Goal: Task Accomplishment & Management: Manage account settings

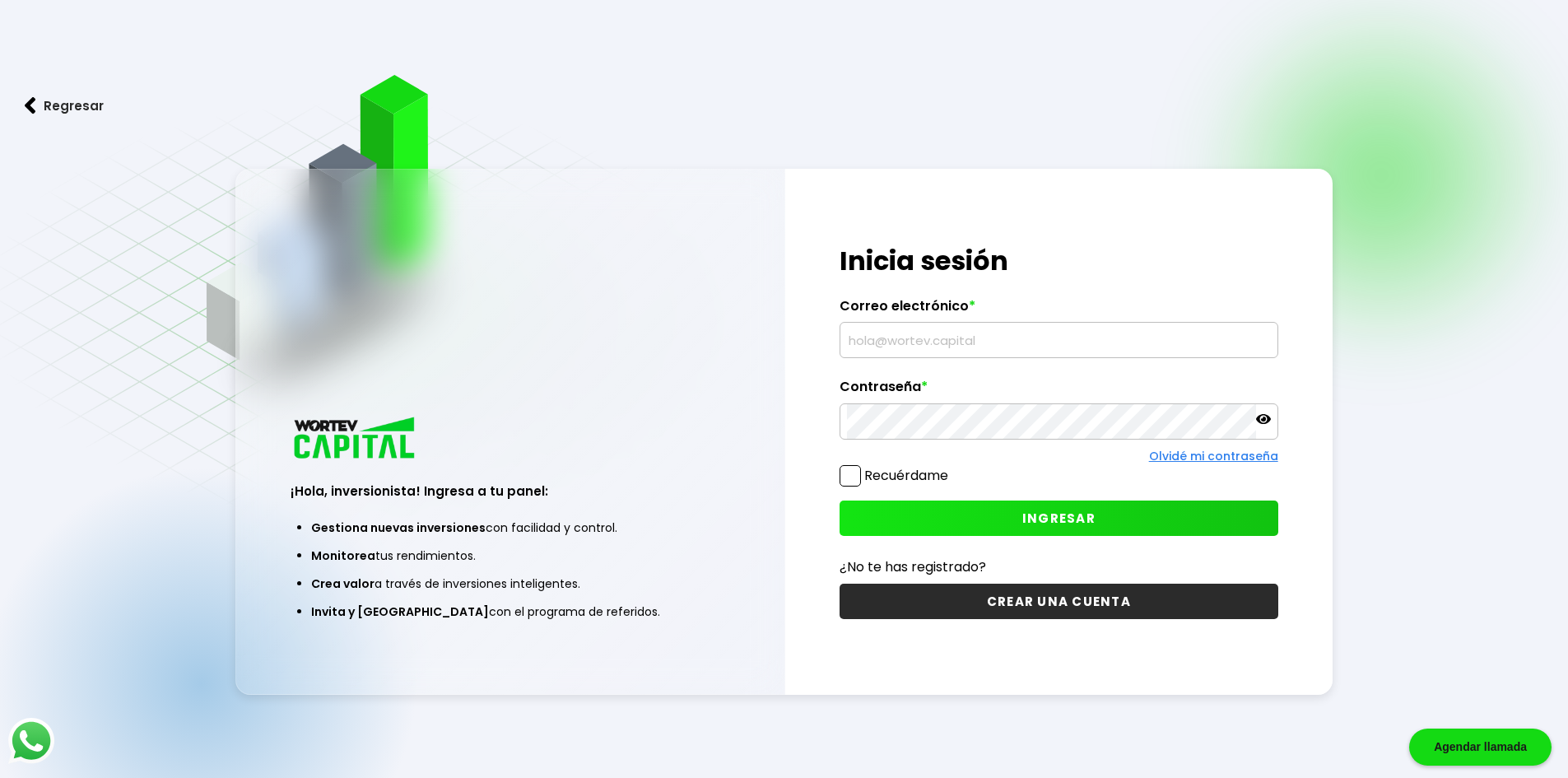
click at [913, 334] on input "text" at bounding box center [1059, 339] width 424 height 34
click at [898, 322] on div "Correo electrónico *" at bounding box center [1058, 328] width 439 height 61
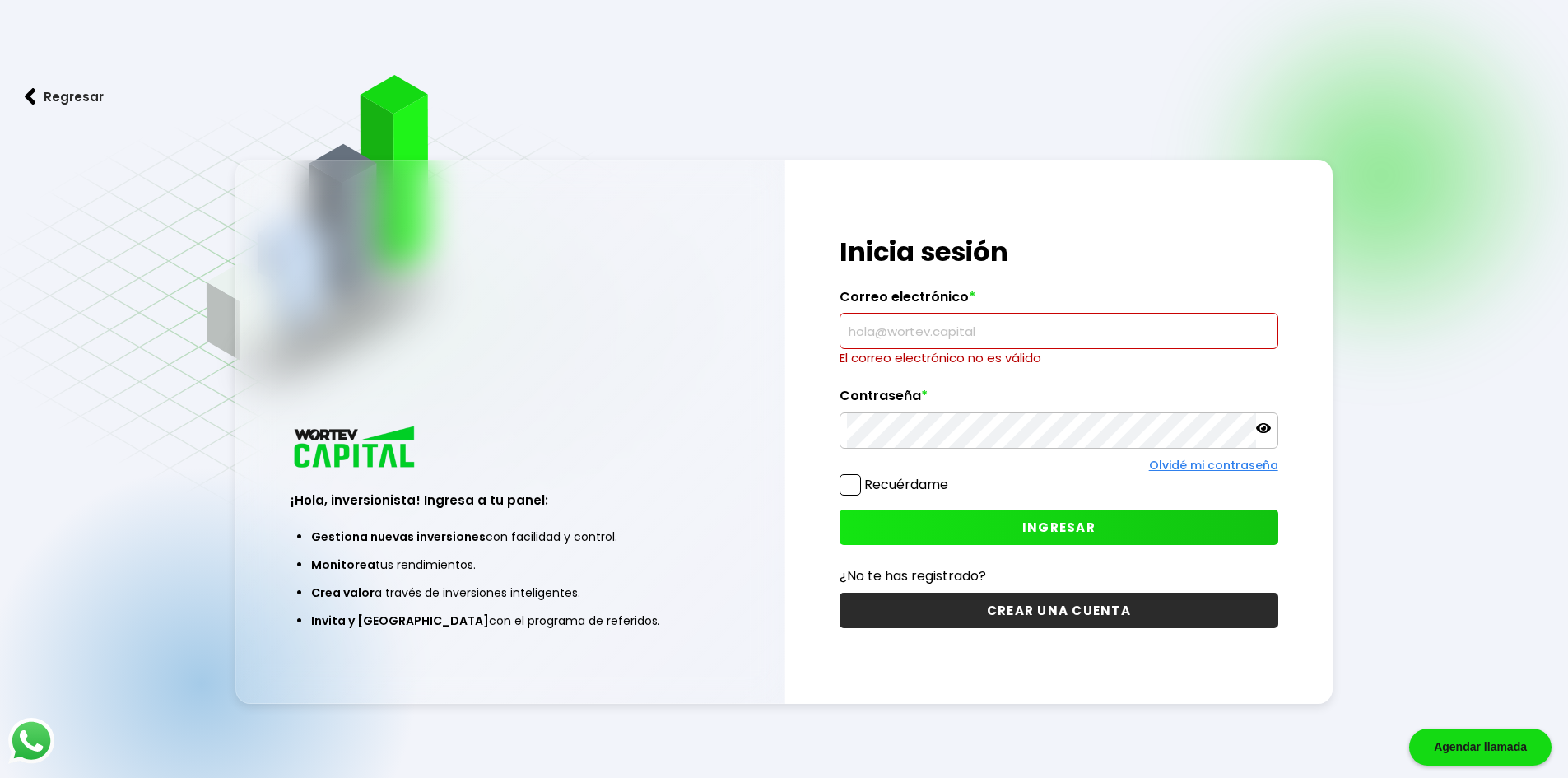
click at [888, 319] on input "text" at bounding box center [1059, 330] width 424 height 34
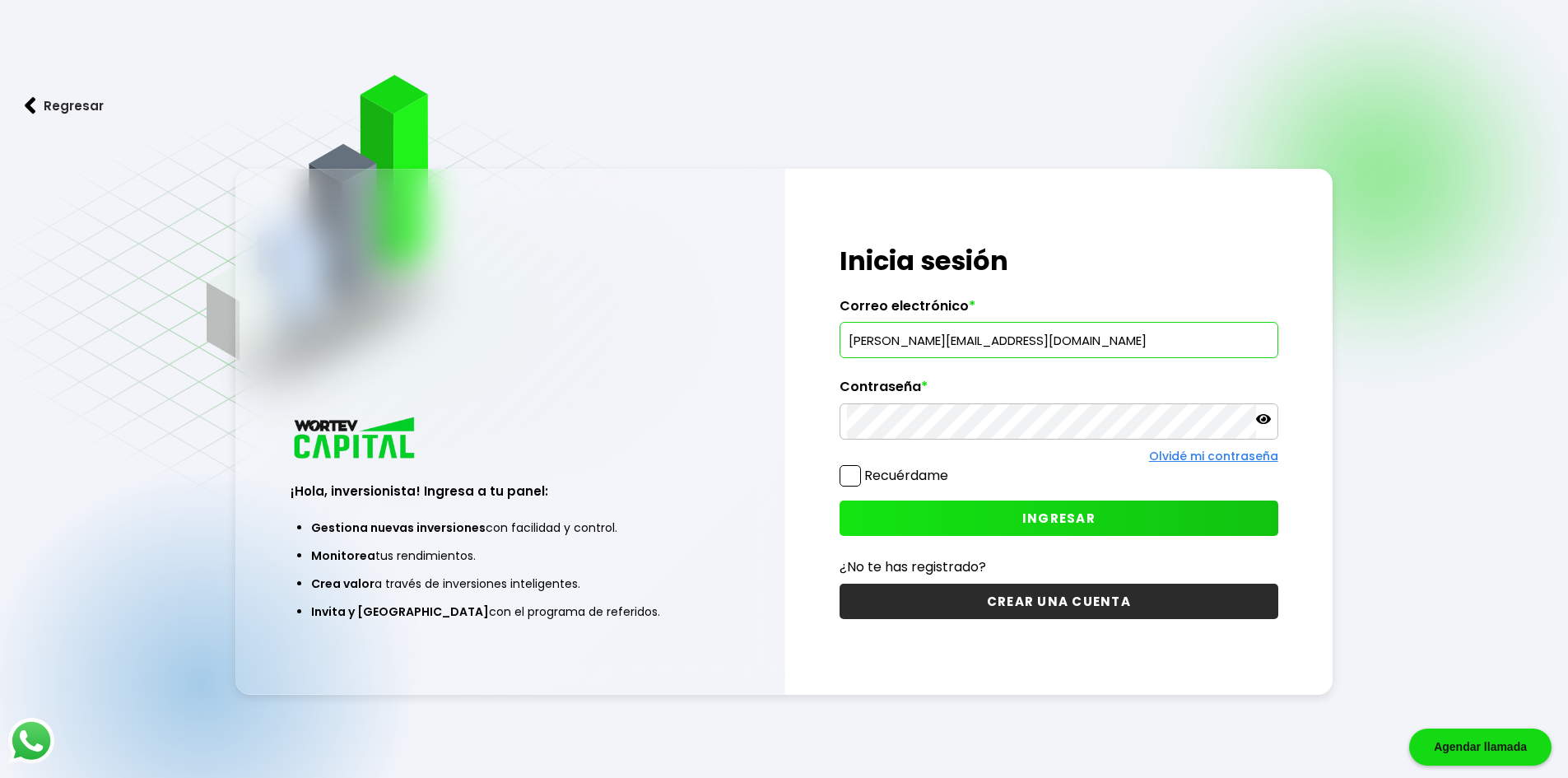
type input "[PERSON_NAME][EMAIL_ADDRESS][DOMAIN_NAME]"
click at [1153, 518] on button "INGRESAR" at bounding box center [1058, 518] width 439 height 35
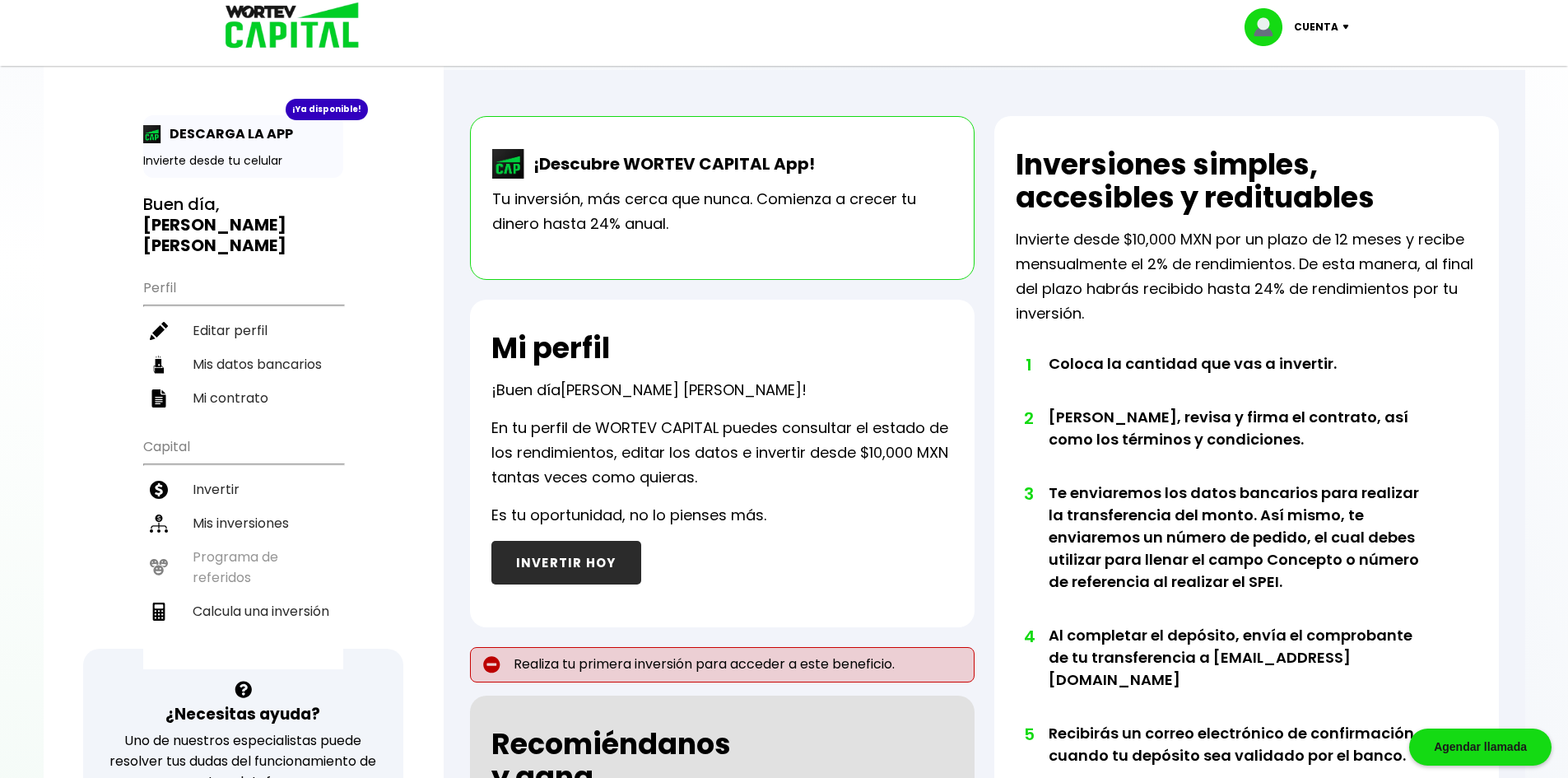
click at [238, 506] on li "Mis inversiones" at bounding box center [243, 523] width 200 height 34
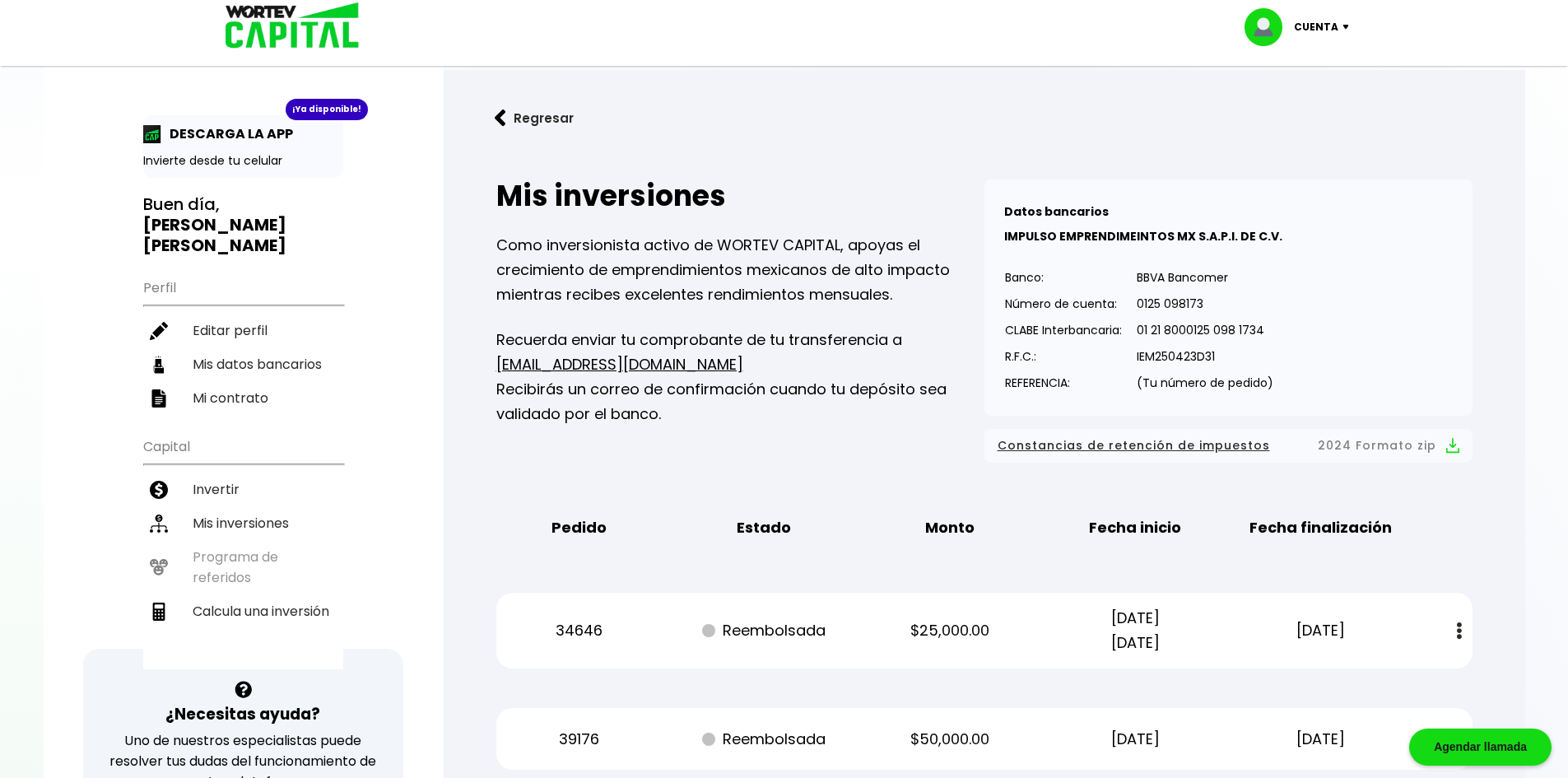
click at [1323, 35] on p "Cuenta" at bounding box center [1315, 26] width 44 height 24
click at [1322, 97] on li "Cerrar sesión" at bounding box center [1298, 109] width 132 height 34
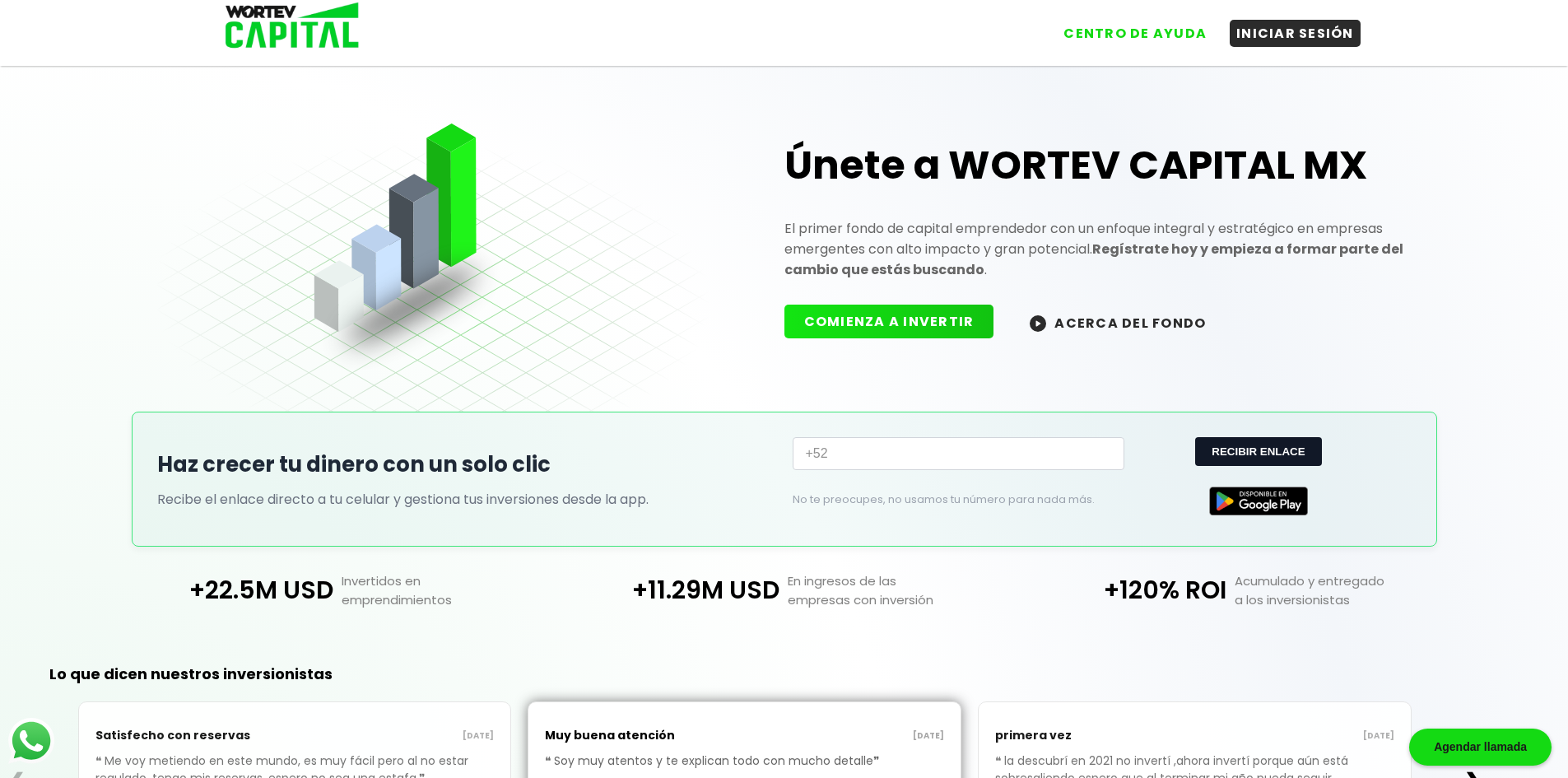
click at [1273, 24] on button "INICIAR SESIÓN" at bounding box center [1295, 33] width 131 height 27
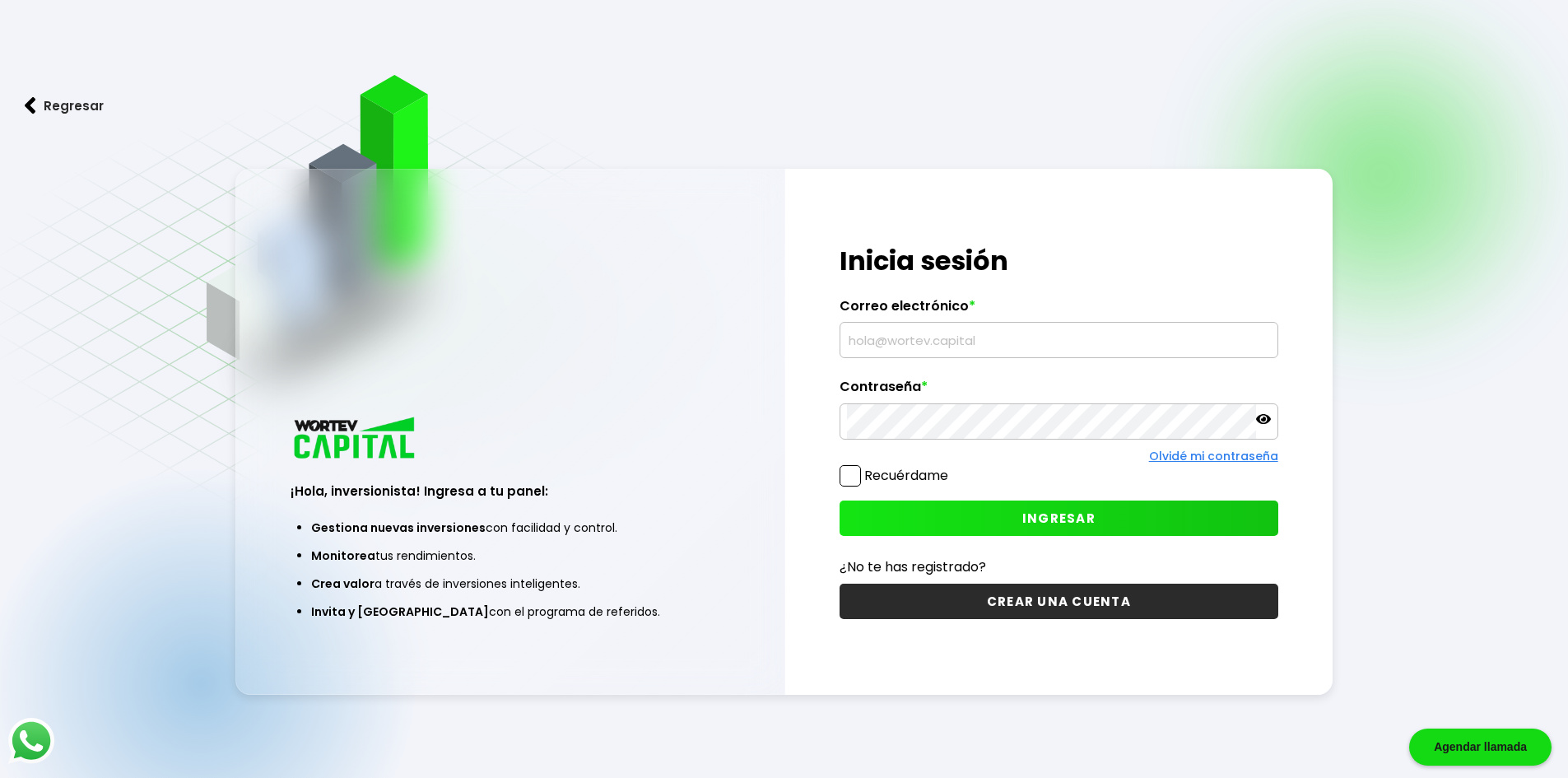
click at [986, 310] on label "Correo electrónico *" at bounding box center [1058, 310] width 439 height 24
click at [973, 338] on input "text" at bounding box center [1059, 339] width 424 height 34
type input "[EMAIL_ADDRESS][DOMAIN_NAME]"
click at [1006, 514] on button "INGRESAR" at bounding box center [1058, 518] width 439 height 35
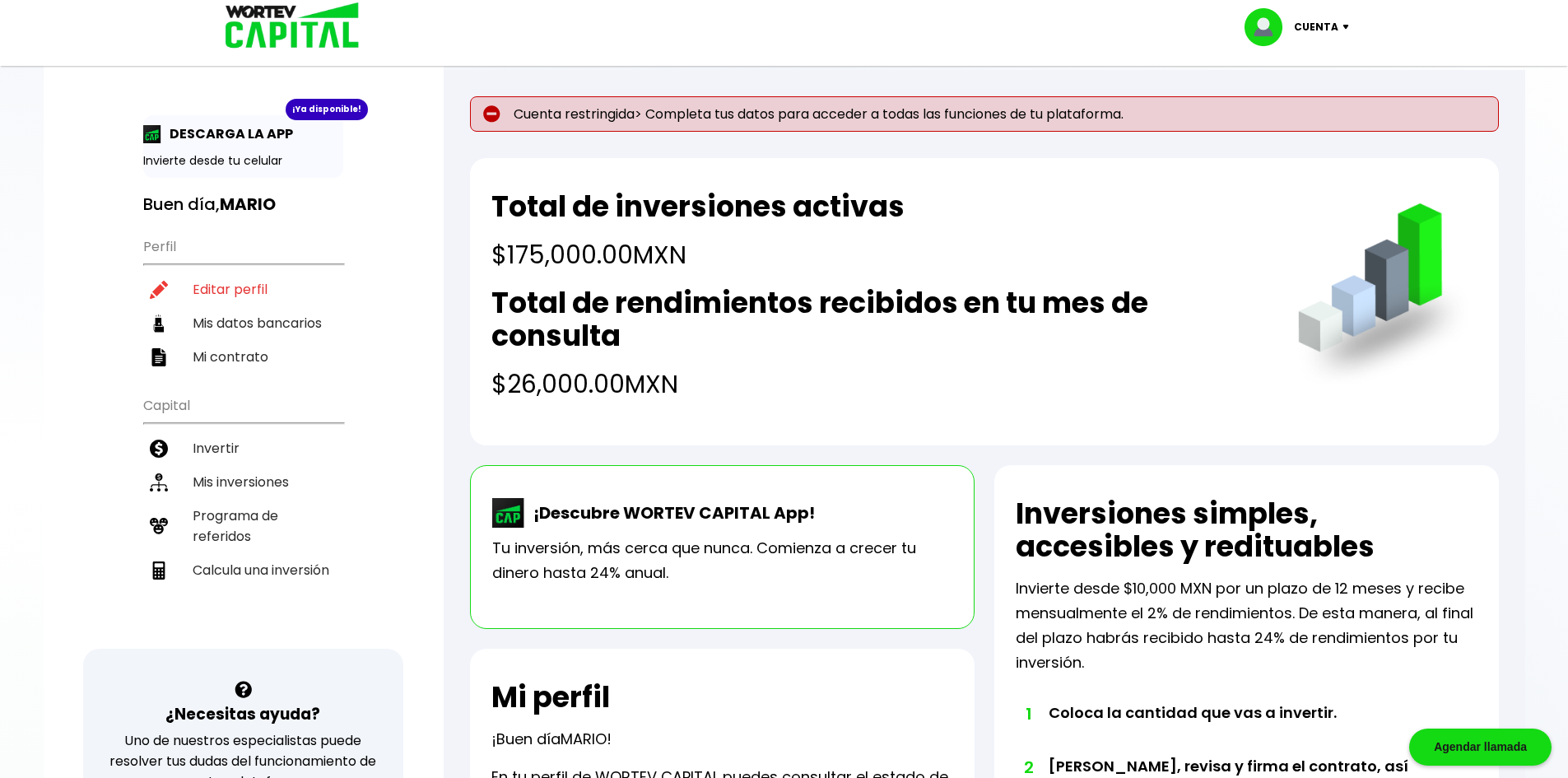
click at [256, 284] on li "Editar perfil" at bounding box center [243, 289] width 200 height 34
select select "Hombre"
select select "Posgrado"
select select "CO"
select select "Nu Bank"
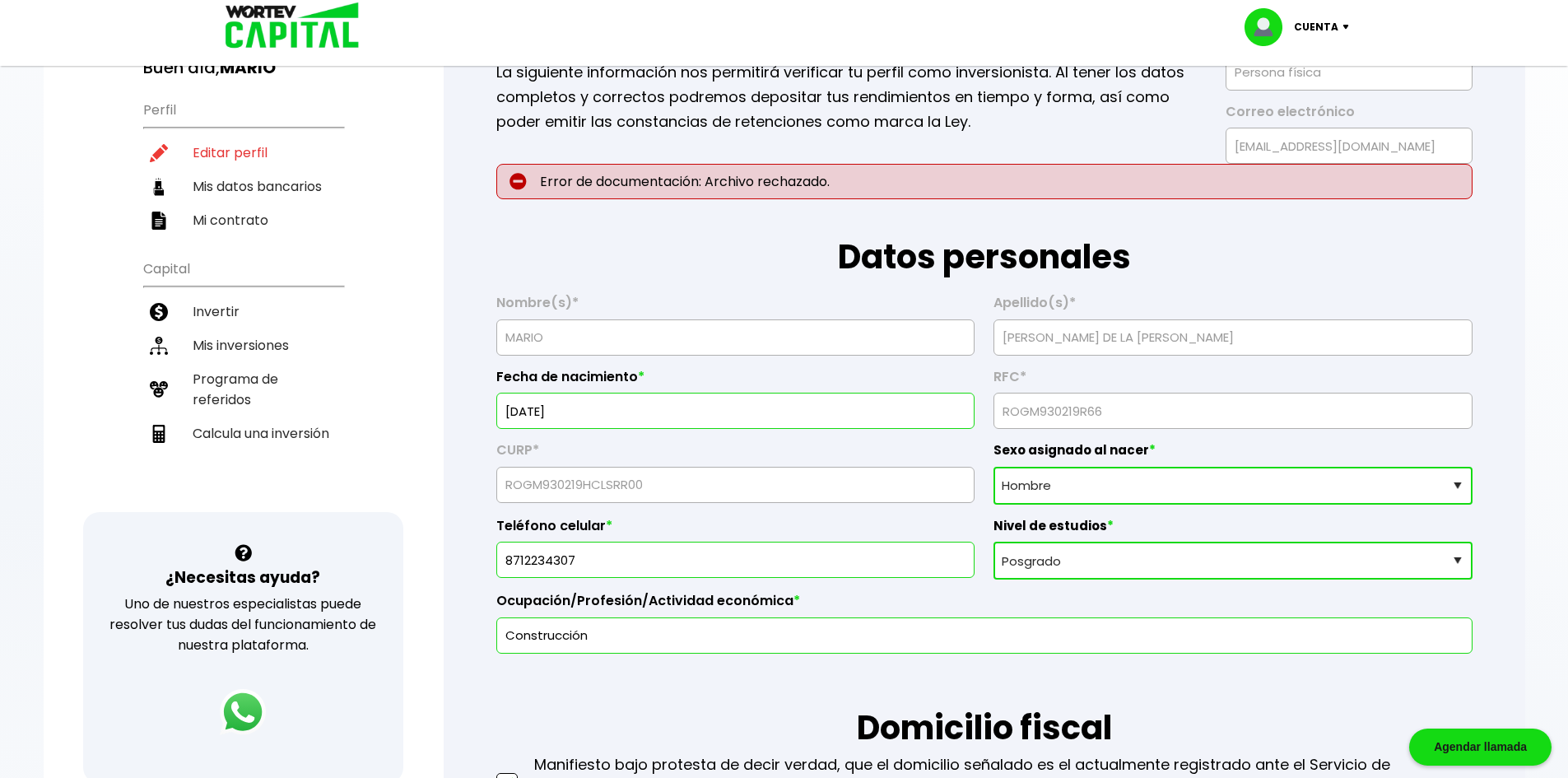
scroll to position [138, 0]
click at [1067, 567] on select "Nivel de estudios Primaria Secundaria Bachillerato Licenciatura Posgrado" at bounding box center [1232, 559] width 478 height 38
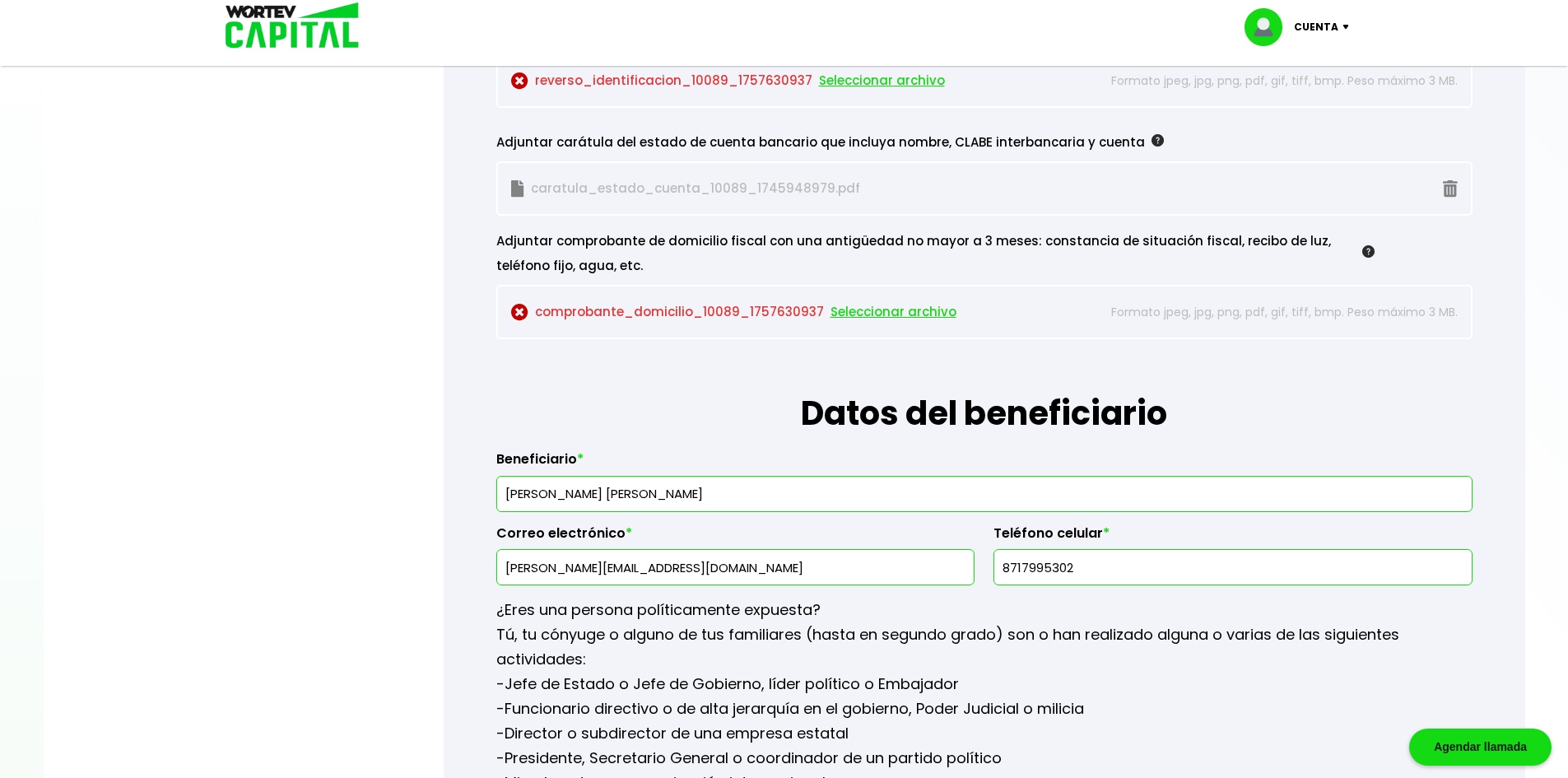
scroll to position [1620, 0]
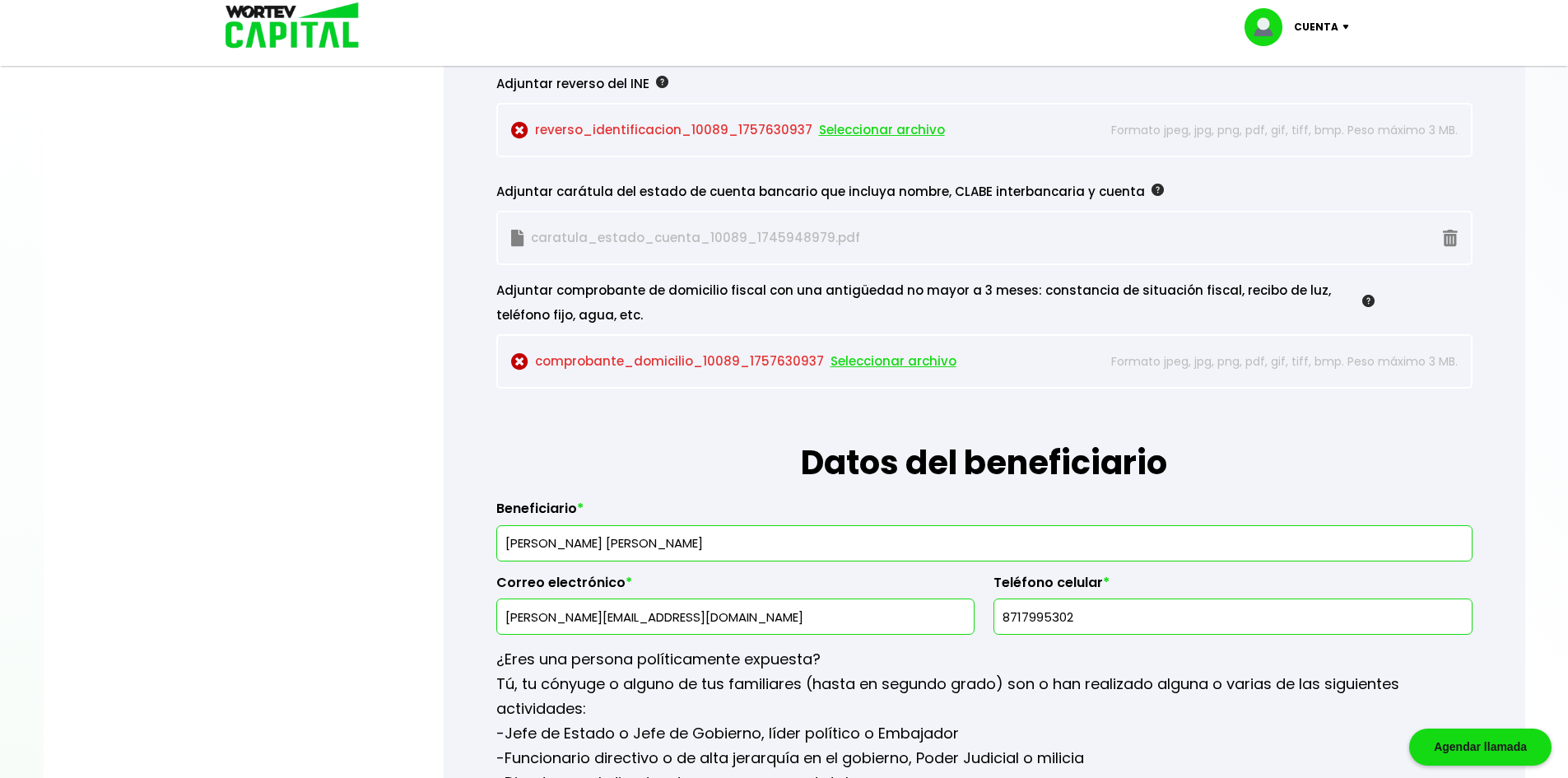
click at [853, 356] on span "Seleccionar archivo" at bounding box center [893, 361] width 126 height 24
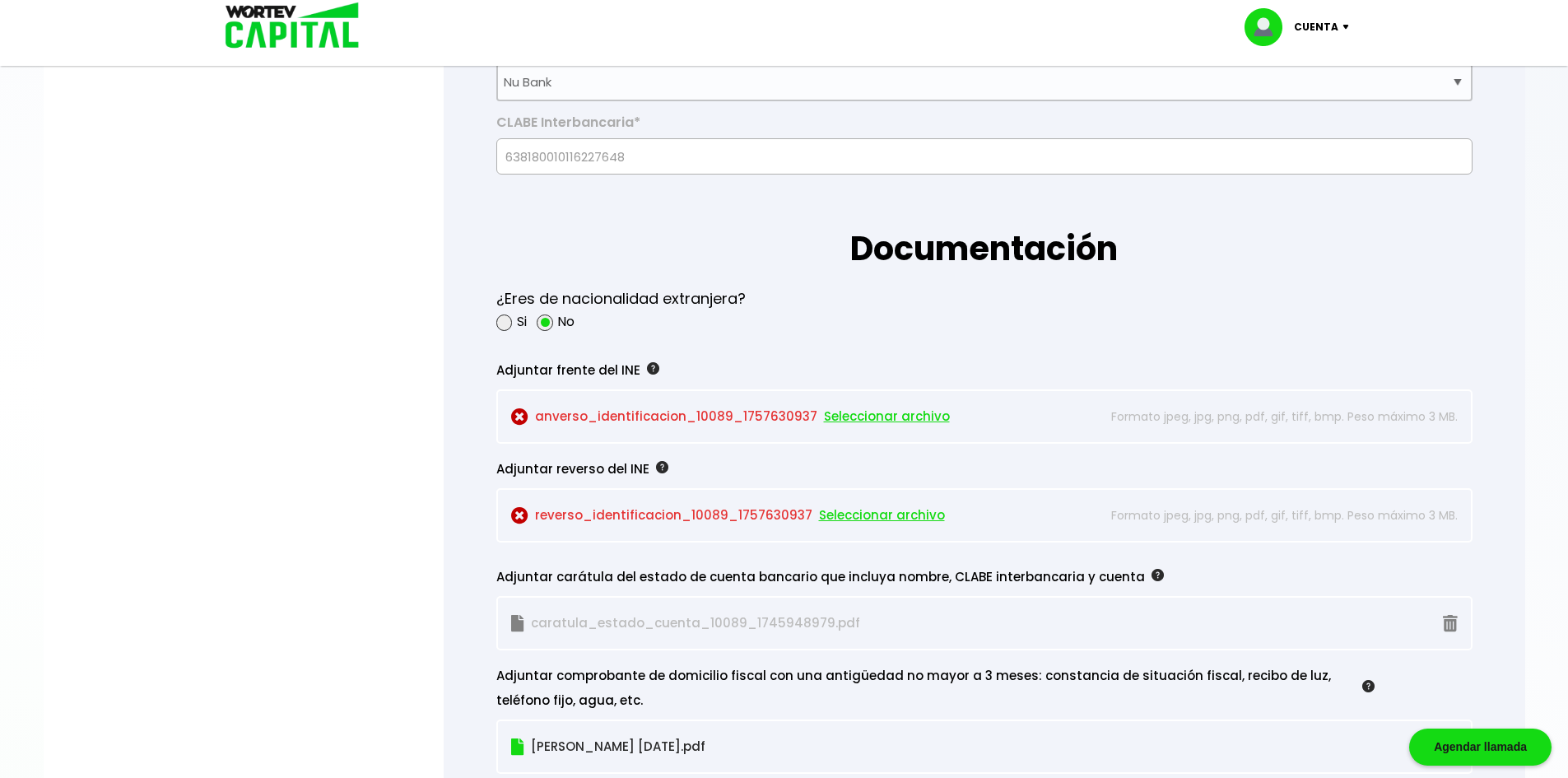
scroll to position [1235, 0]
click at [855, 523] on span "Seleccionar archivo" at bounding box center [881, 514] width 126 height 24
click at [869, 414] on span "Seleccionar archivo" at bounding box center [886, 415] width 126 height 24
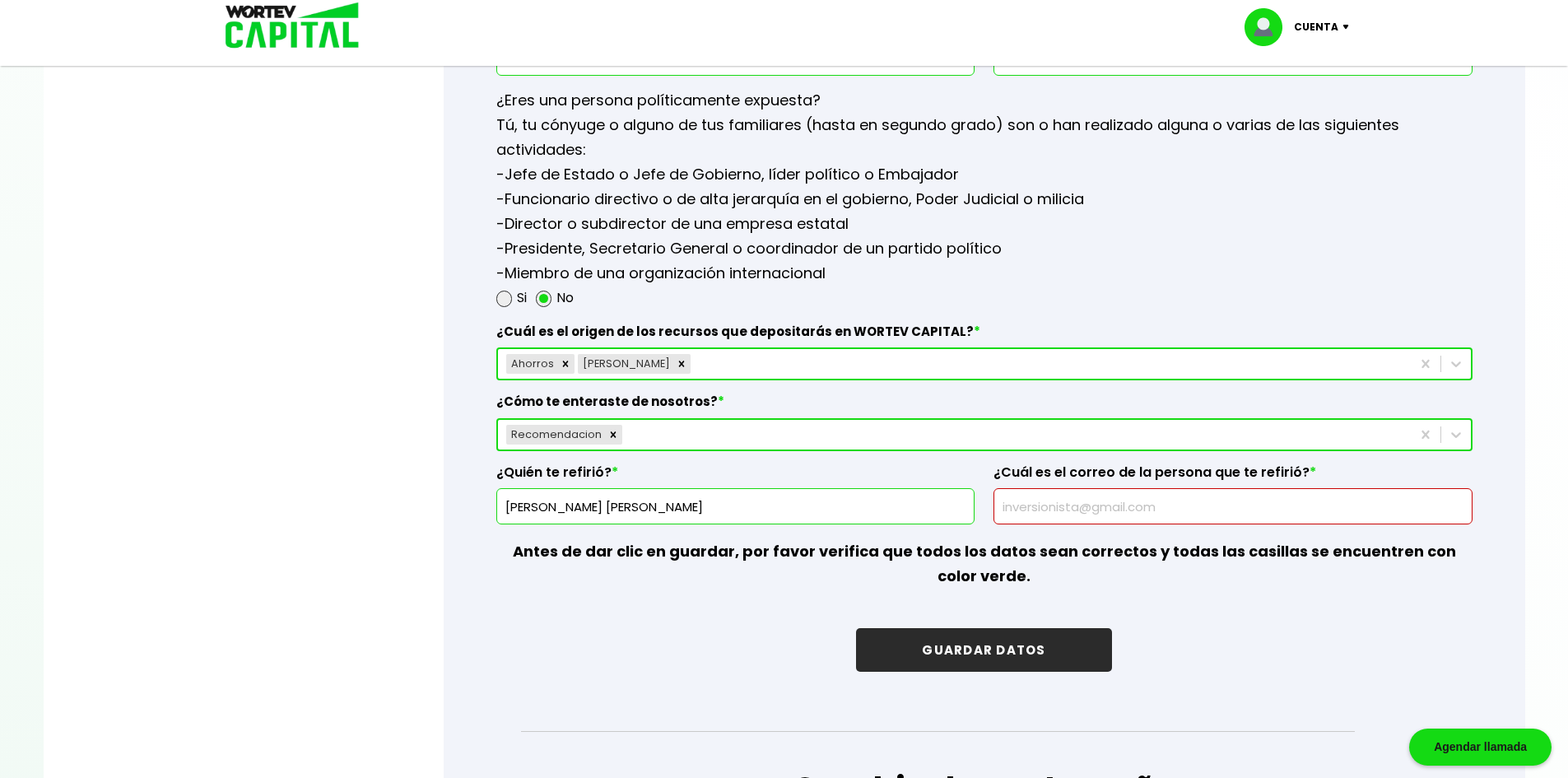
scroll to position [2283, 0]
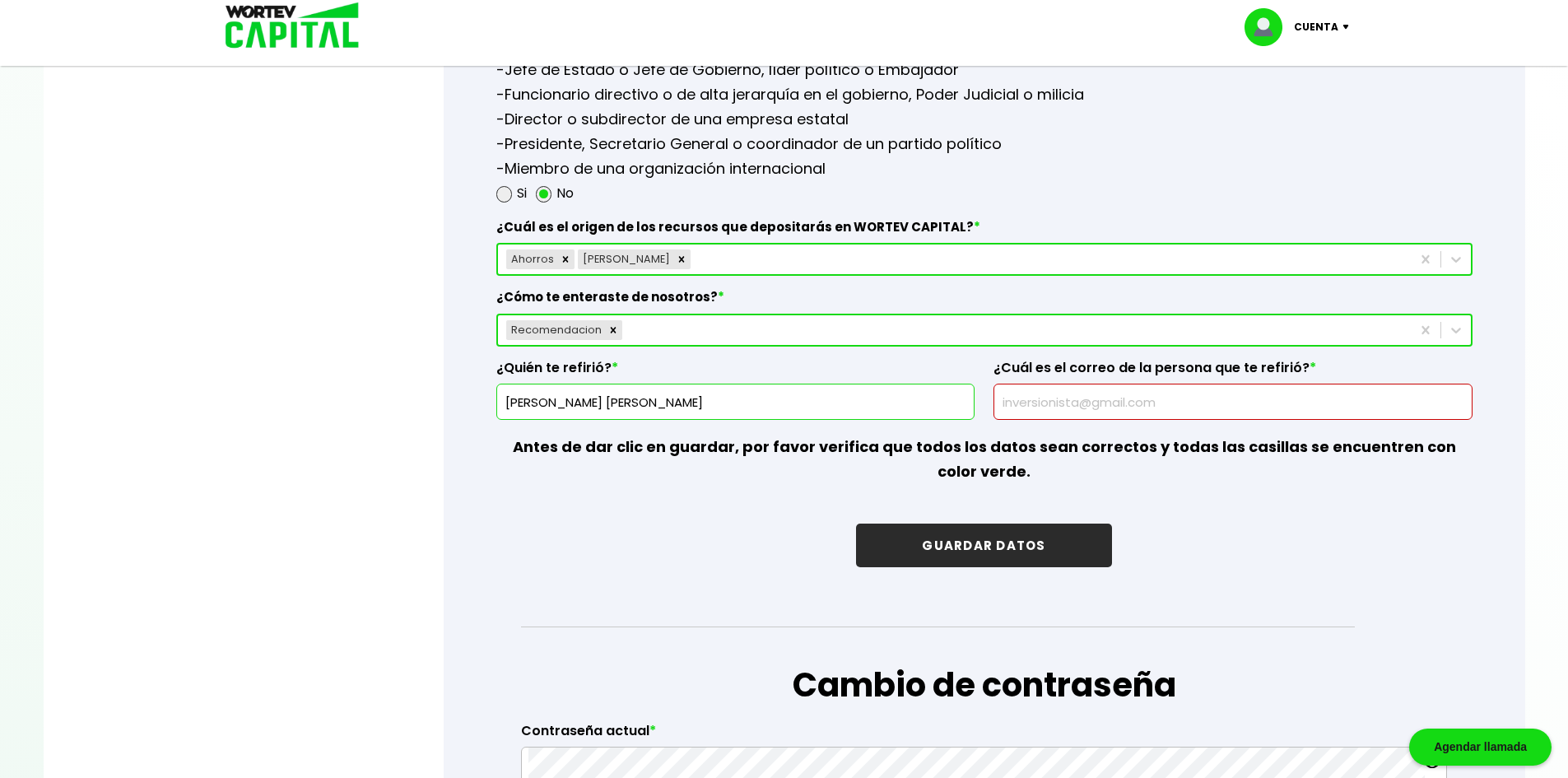
click at [1179, 394] on input "text" at bounding box center [1232, 401] width 463 height 34
type input "[EMAIL_ADDRESS][DOMAIN_NAME]"
click at [980, 533] on button "GUARDAR DATOS" at bounding box center [983, 545] width 255 height 44
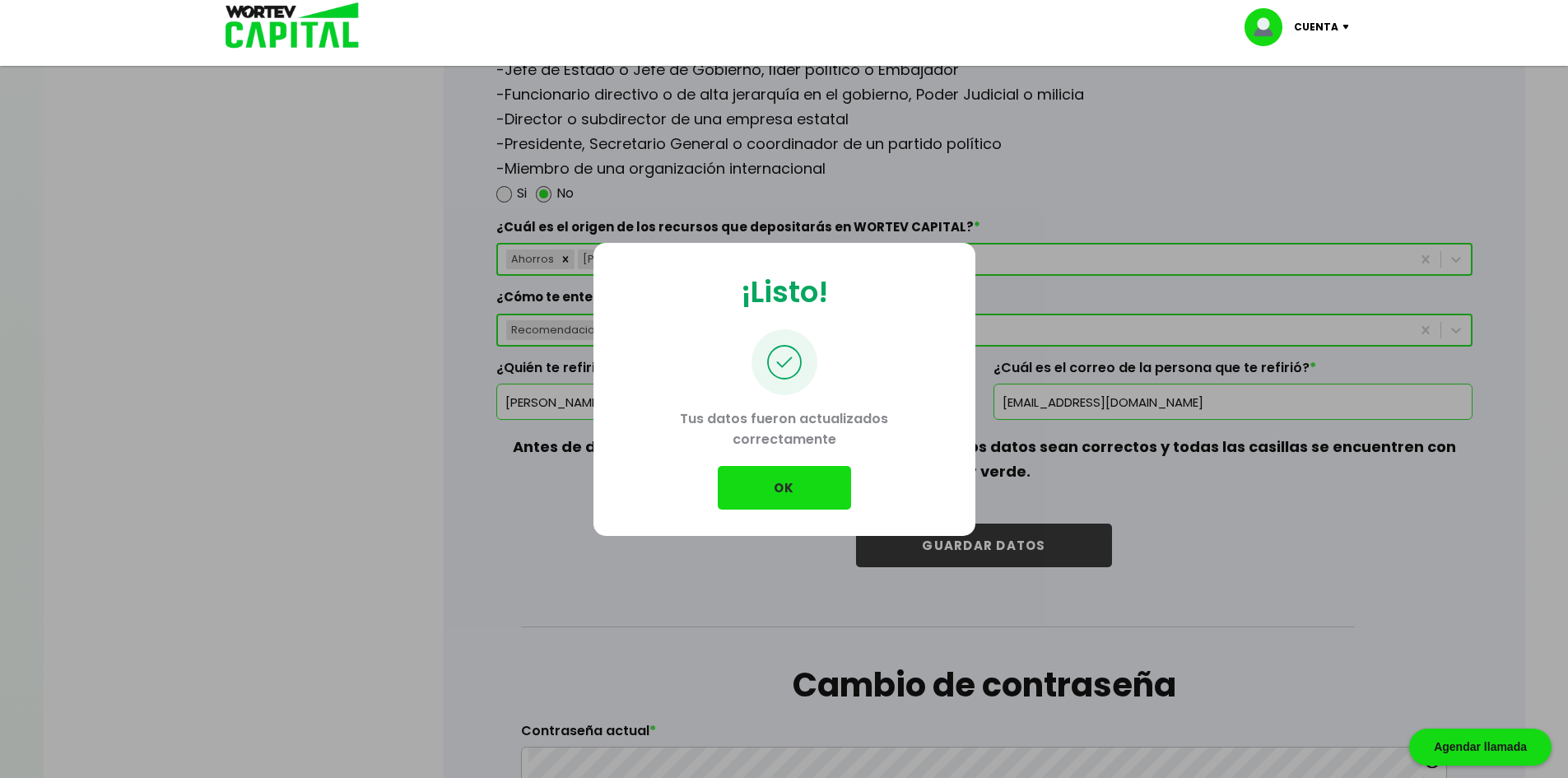
click at [792, 493] on button "OK" at bounding box center [784, 488] width 133 height 44
